Goal: Task Accomplishment & Management: Manage account settings

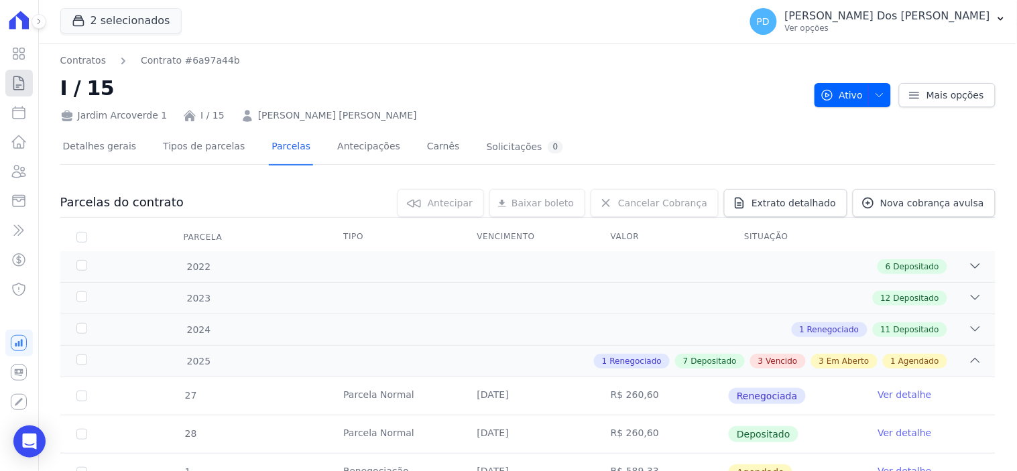
drag, startPoint x: 0, startPoint y: 0, endPoint x: 24, endPoint y: 82, distance: 85.3
click at [24, 80] on icon at bounding box center [19, 83] width 16 height 16
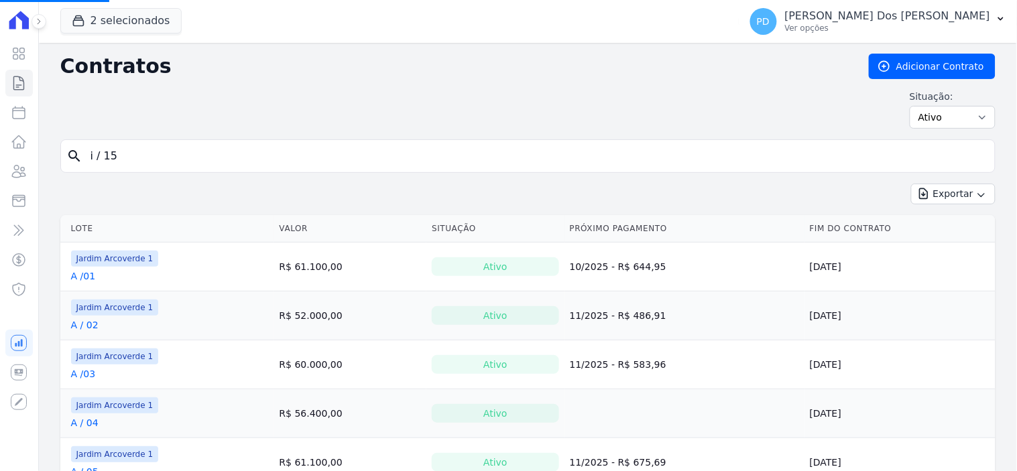
click at [253, 160] on input "i / 15" at bounding box center [535, 156] width 907 height 27
click at [290, 158] on input "search" at bounding box center [535, 156] width 907 height 27
type input "c / 21"
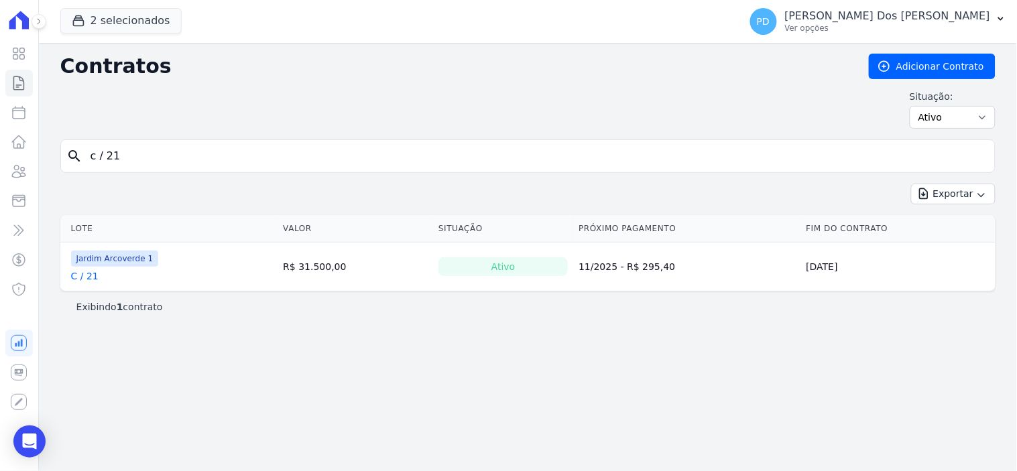
click at [84, 273] on link "C / 21" at bounding box center [84, 275] width 27 height 13
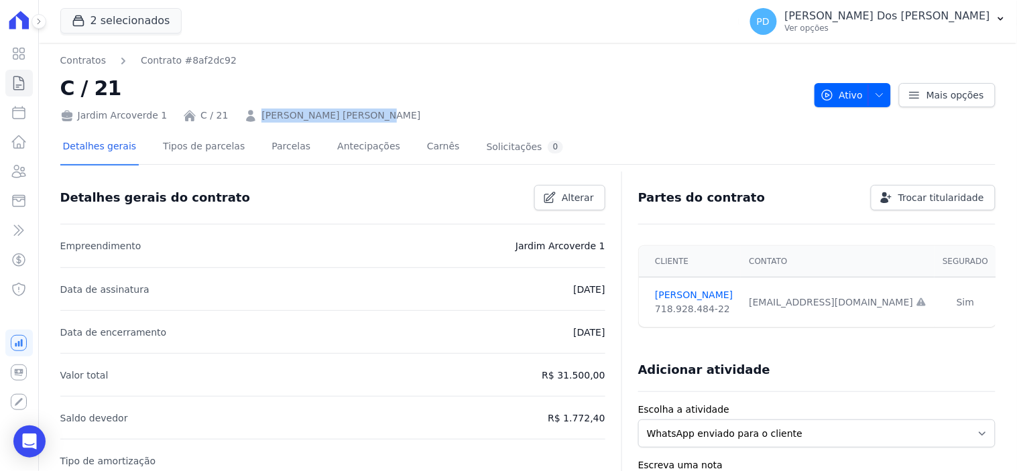
drag, startPoint x: 349, startPoint y: 116, endPoint x: 247, endPoint y: 118, distance: 101.9
click at [247, 118] on div "Jardim Arcoverde 1 C / 21 [PERSON_NAME] [PERSON_NAME]" at bounding box center [431, 112] width 743 height 19
copy link "[PERSON_NAME] [PERSON_NAME]"
click at [17, 82] on icon at bounding box center [19, 83] width 16 height 16
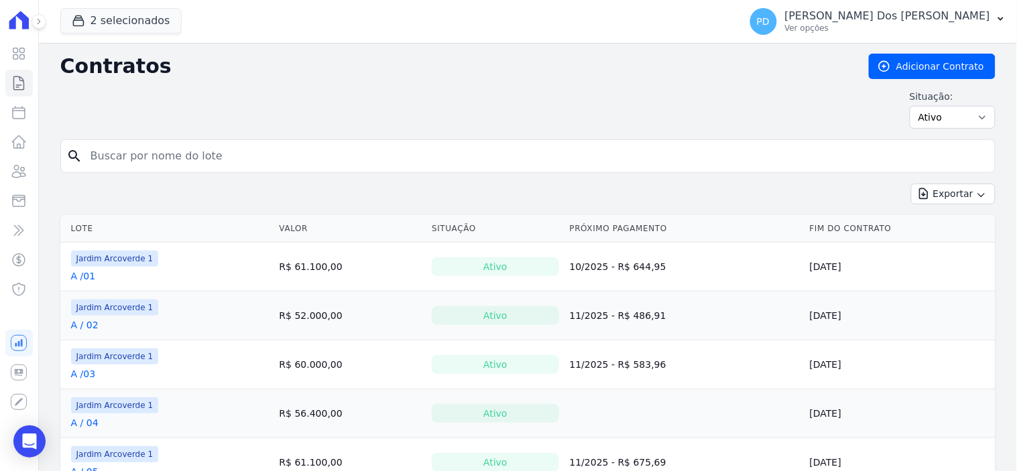
click at [347, 158] on input "search" at bounding box center [535, 156] width 907 height 27
type input "a / 07"
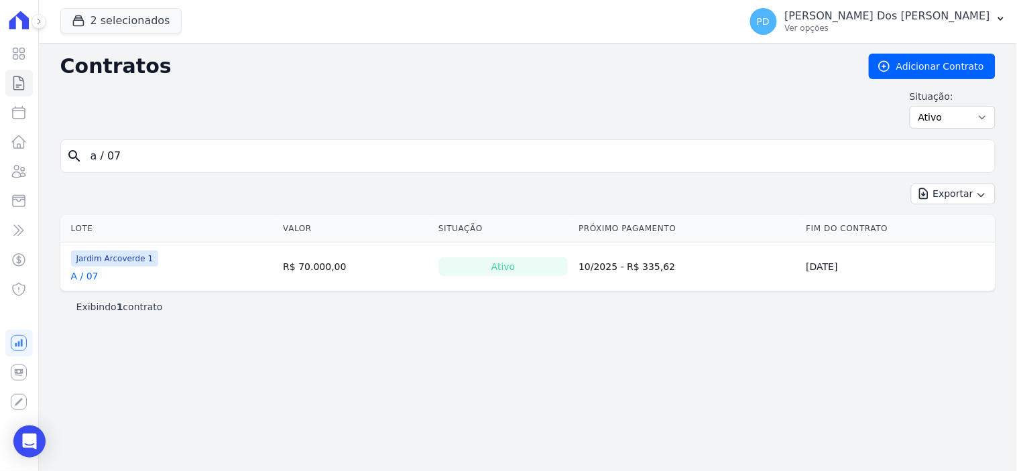
click at [89, 276] on link "A / 07" at bounding box center [84, 275] width 27 height 13
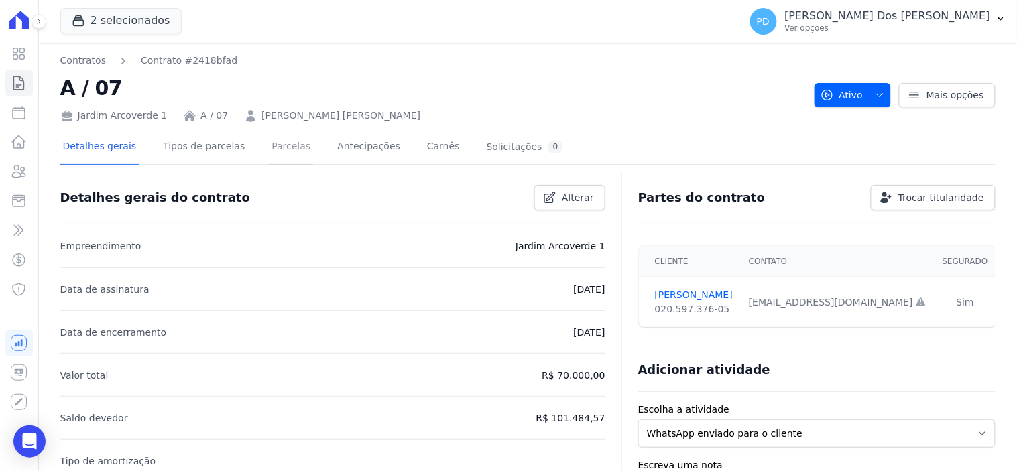
click at [279, 145] on link "Parcelas" at bounding box center [291, 148] width 44 height 36
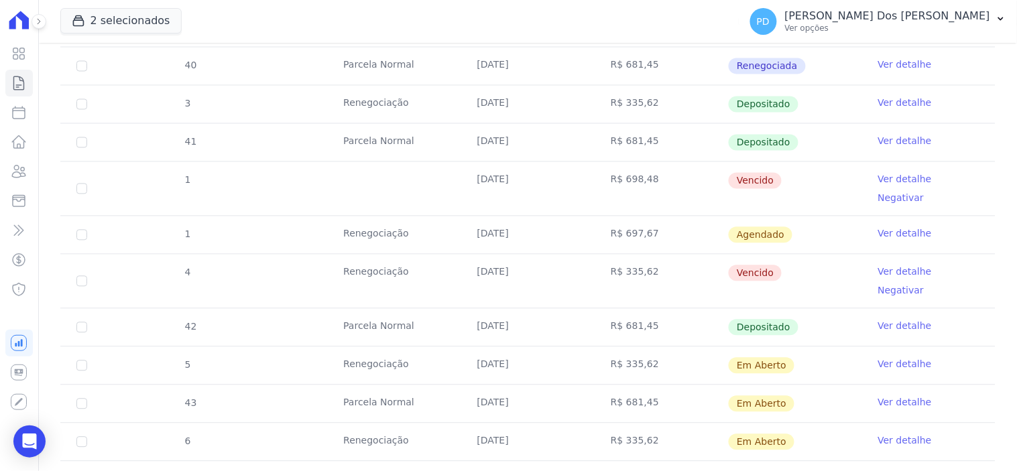
scroll to position [670, 0]
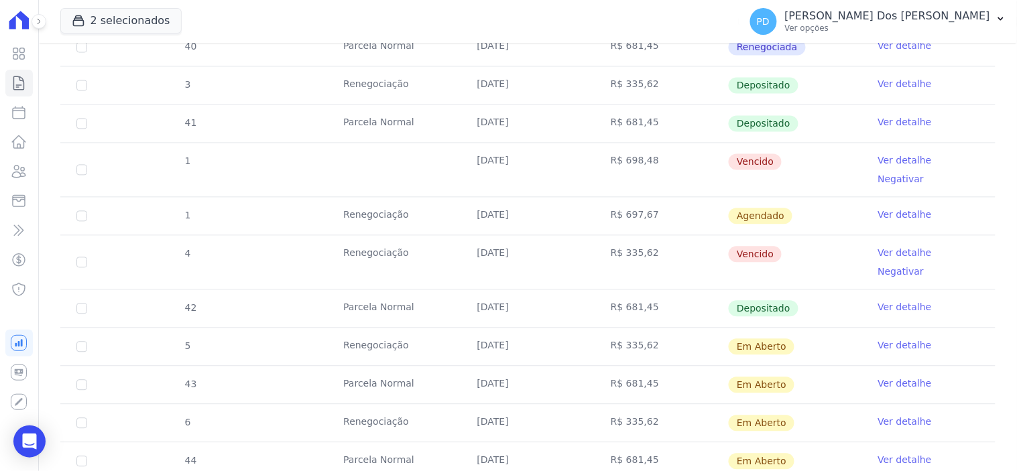
drag, startPoint x: 628, startPoint y: 145, endPoint x: 649, endPoint y: 145, distance: 20.8
click at [649, 145] on td "R$ 698,48" at bounding box center [661, 170] width 133 height 54
drag, startPoint x: 610, startPoint y: 222, endPoint x: 652, endPoint y: 222, distance: 41.6
click at [652, 236] on td "R$ 335,62" at bounding box center [661, 263] width 133 height 54
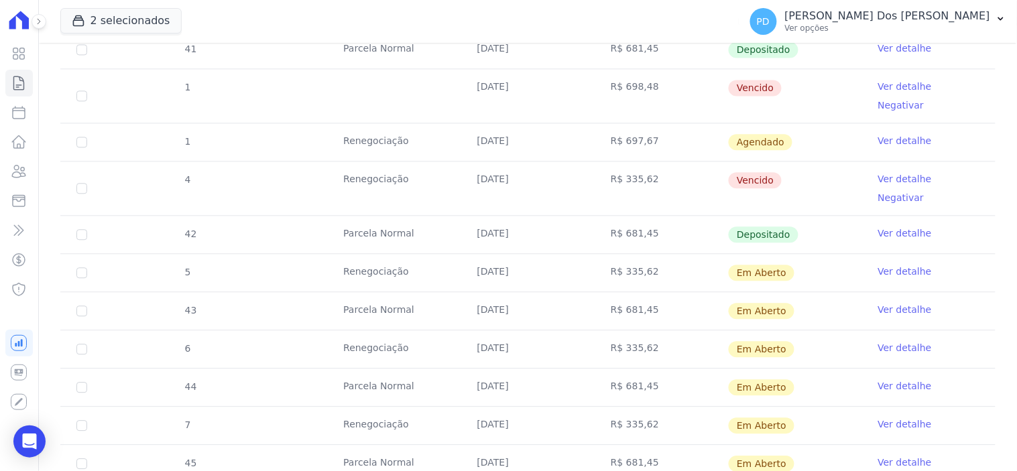
scroll to position [595, 0]
